Goal: Check status

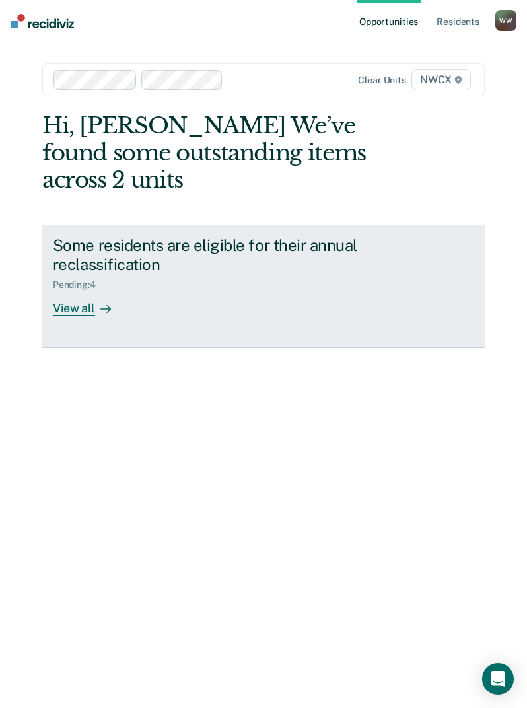
click at [85, 312] on div "View all" at bounding box center [90, 304] width 74 height 26
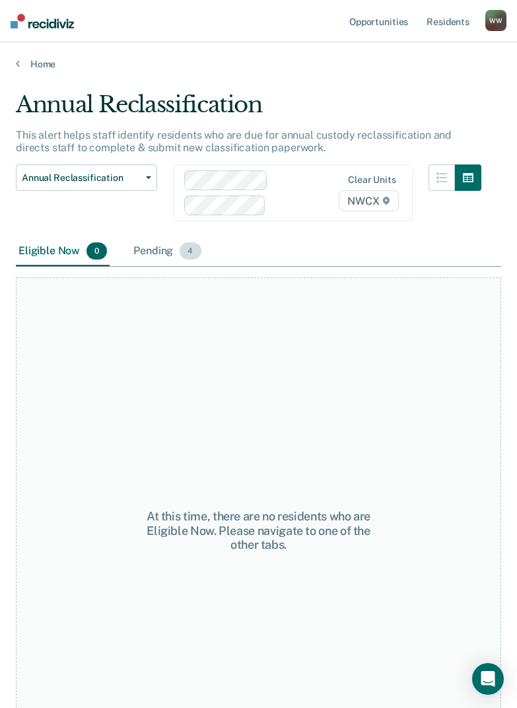
click at [169, 248] on div "Pending 4" at bounding box center [167, 251] width 73 height 29
